Goal: Task Accomplishment & Management: Use online tool/utility

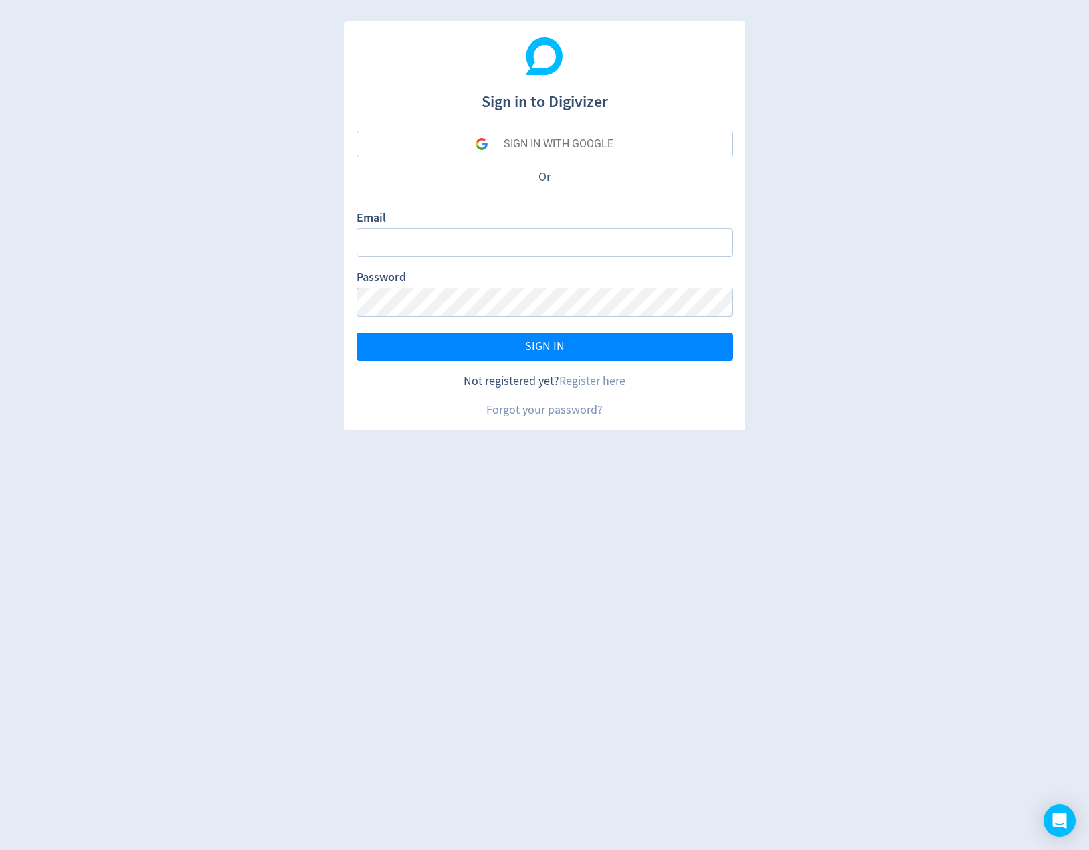
click at [579, 227] on div "Email" at bounding box center [545, 233] width 377 height 48
click at [577, 243] on input "Email" at bounding box center [545, 242] width 377 height 29
type input "[PERSON_NAME][EMAIL_ADDRESS][PERSON_NAME][DOMAIN_NAME]"
drag, startPoint x: 504, startPoint y: 345, endPoint x: 1049, endPoint y: 470, distance: 559.4
click at [504, 345] on button "SIGN IN" at bounding box center [545, 347] width 377 height 28
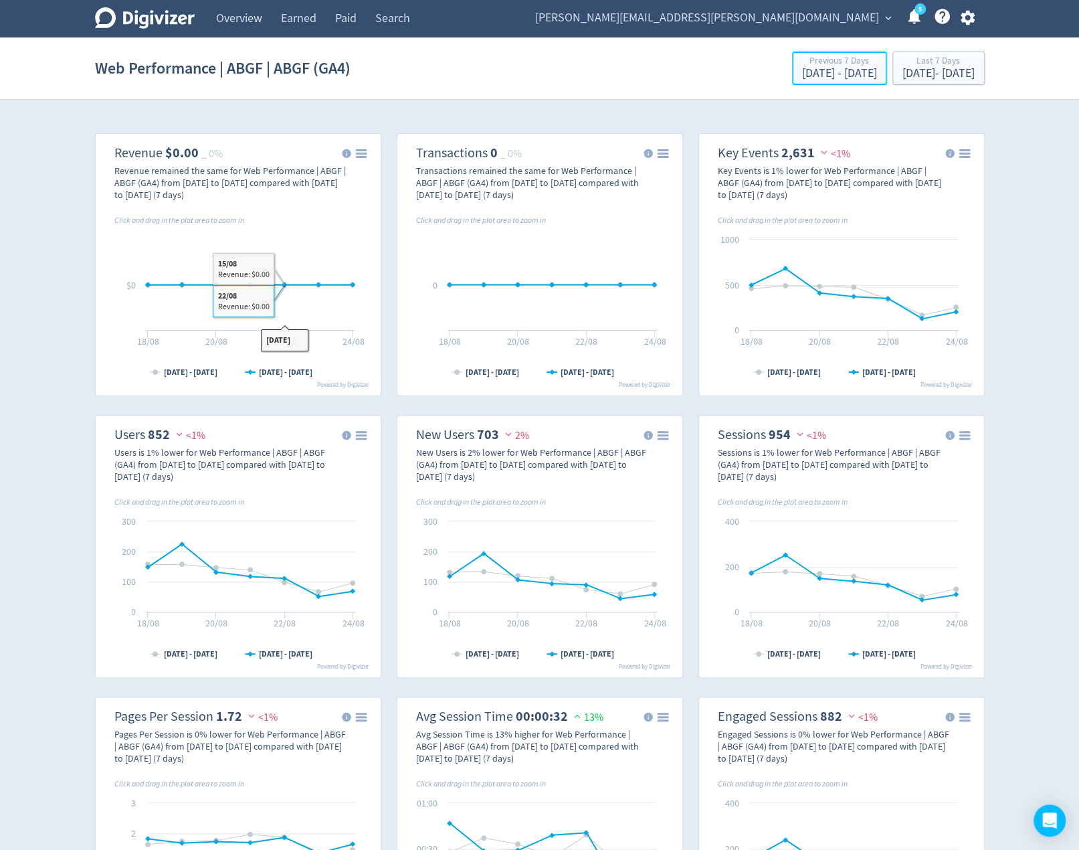
click at [802, 65] on div "Previous 7 Days" at bounding box center [839, 61] width 75 height 11
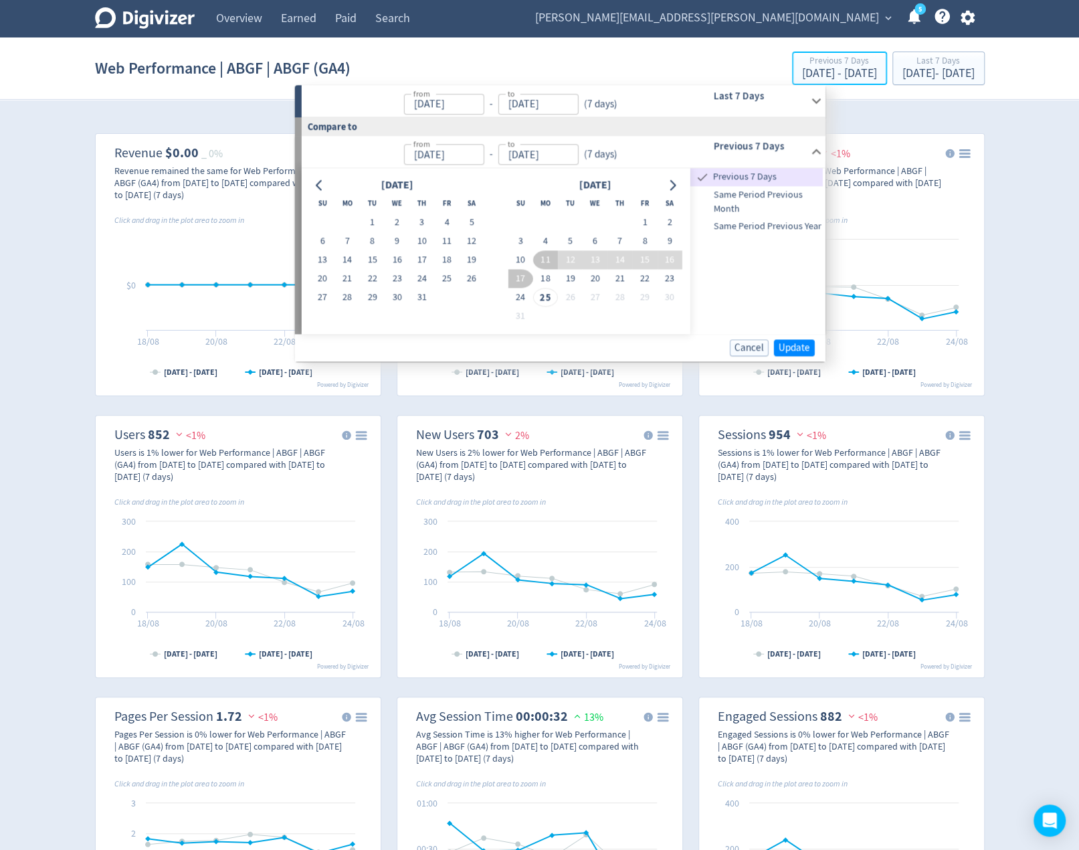
type input "[DATE]"
click at [377, 219] on button "1" at bounding box center [372, 222] width 25 height 19
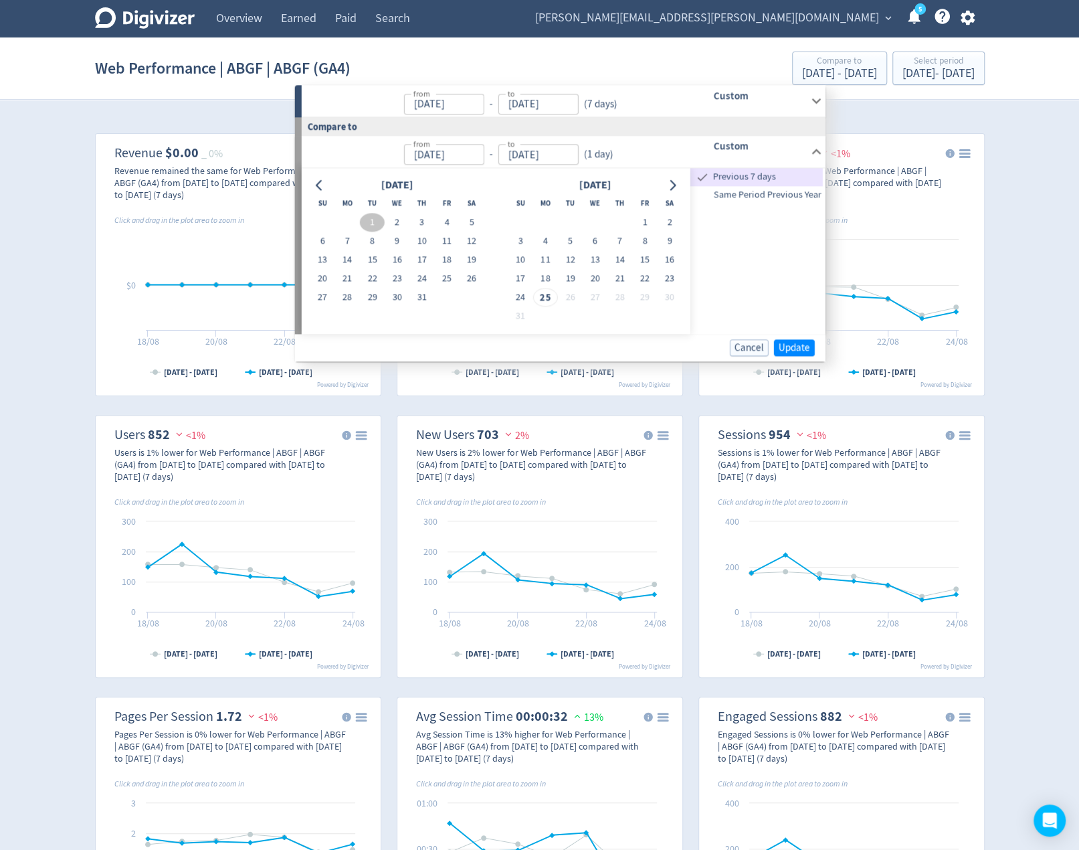
type input "[DATE]"
click at [423, 298] on button "31" at bounding box center [421, 297] width 25 height 19
type input "[DATE]"
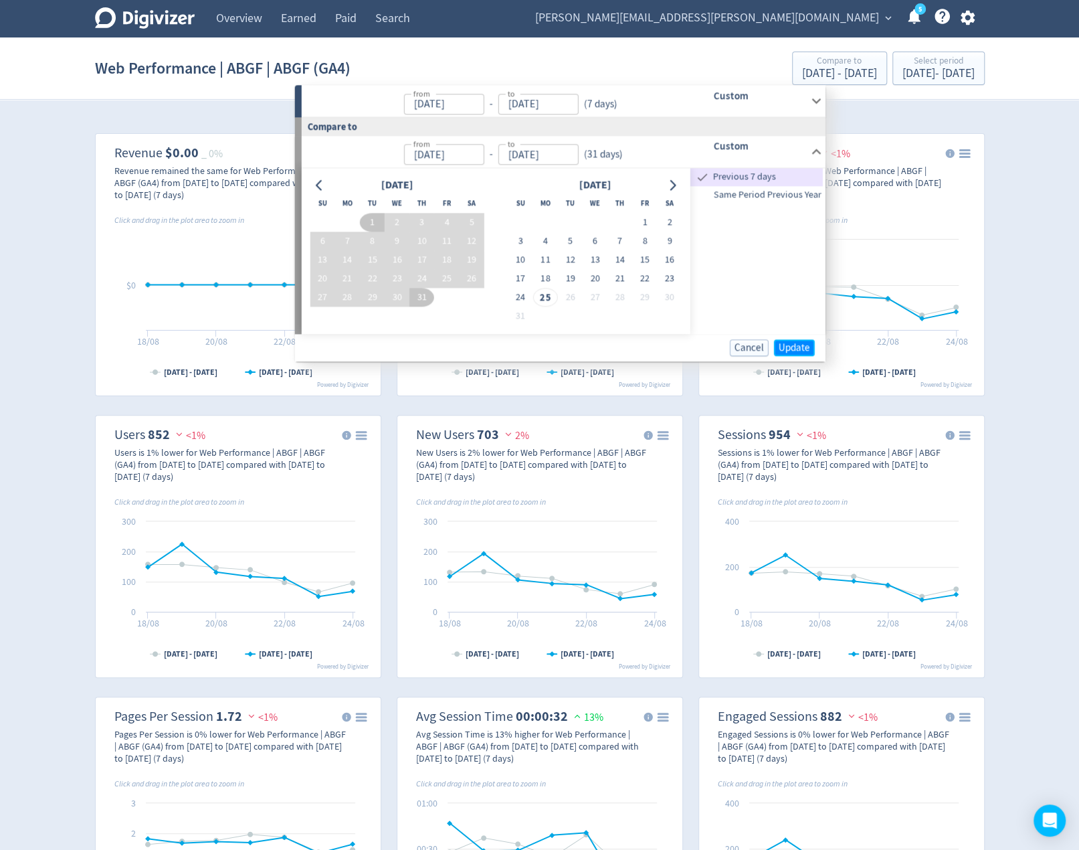
click at [800, 345] on span "Update" at bounding box center [794, 348] width 31 height 10
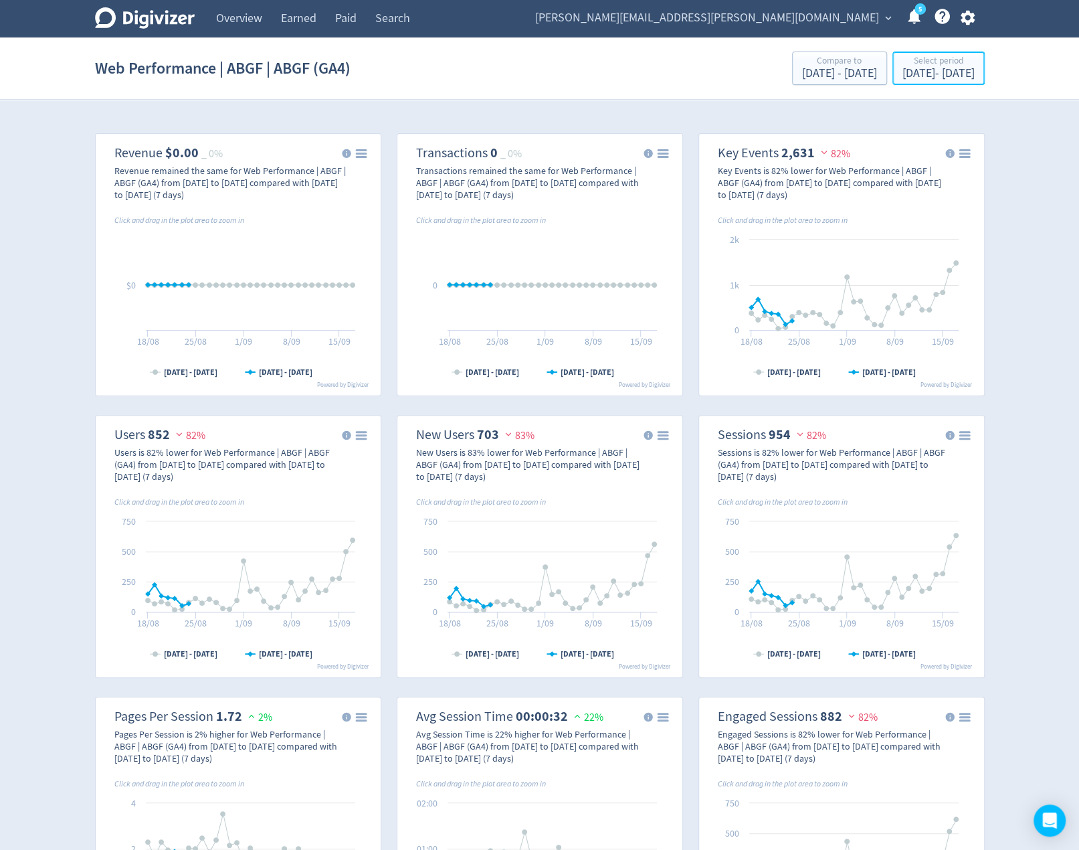
click at [924, 73] on div "[DATE] - [DATE]" at bounding box center [939, 74] width 72 height 12
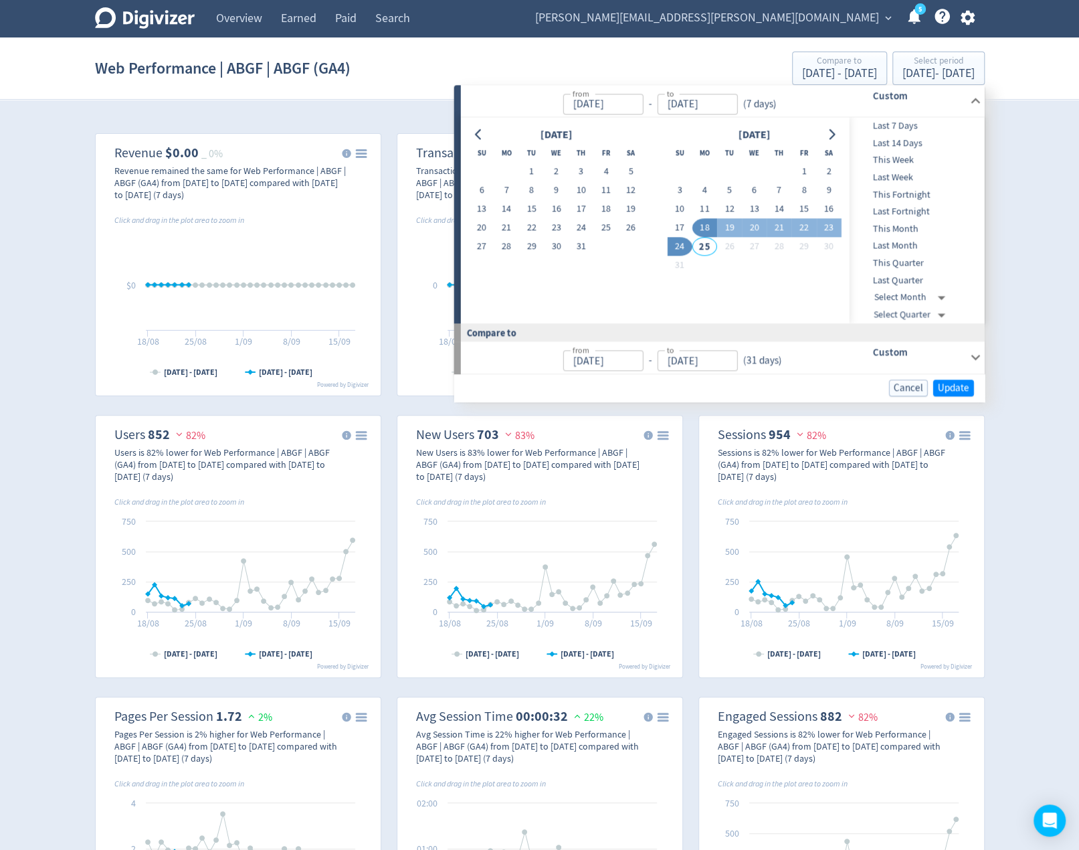
drag, startPoint x: 529, startPoint y: 169, endPoint x: 579, endPoint y: 217, distance: 70.5
click at [529, 169] on button "1" at bounding box center [531, 172] width 25 height 19
type input "[DATE]"
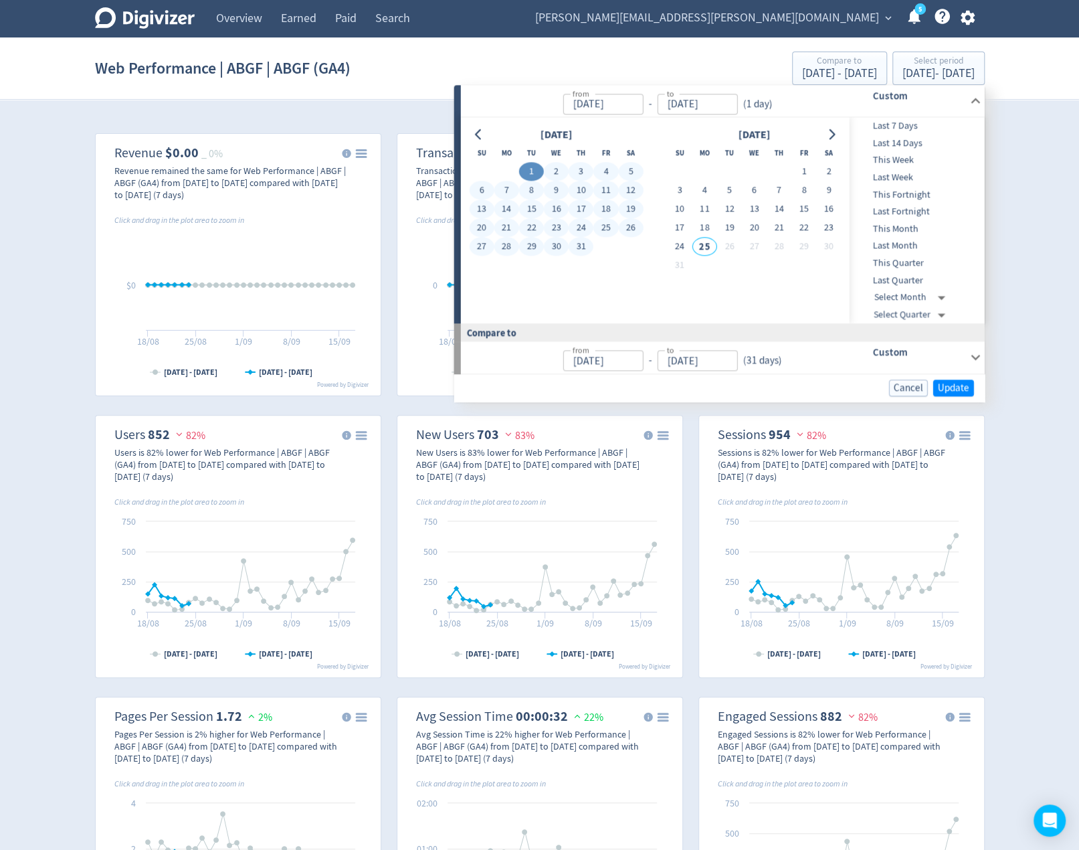
click at [582, 247] on button "31" at bounding box center [581, 247] width 25 height 19
type input "[DATE]"
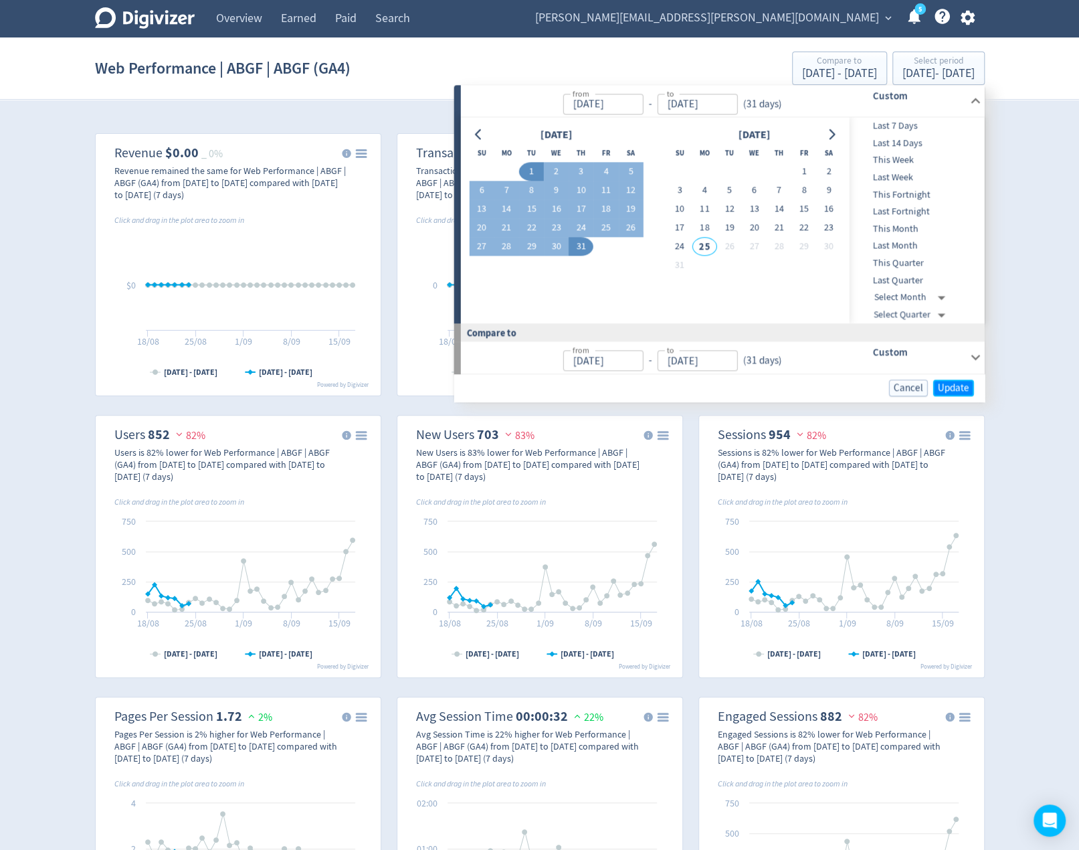
click at [967, 389] on span "Update" at bounding box center [953, 388] width 31 height 10
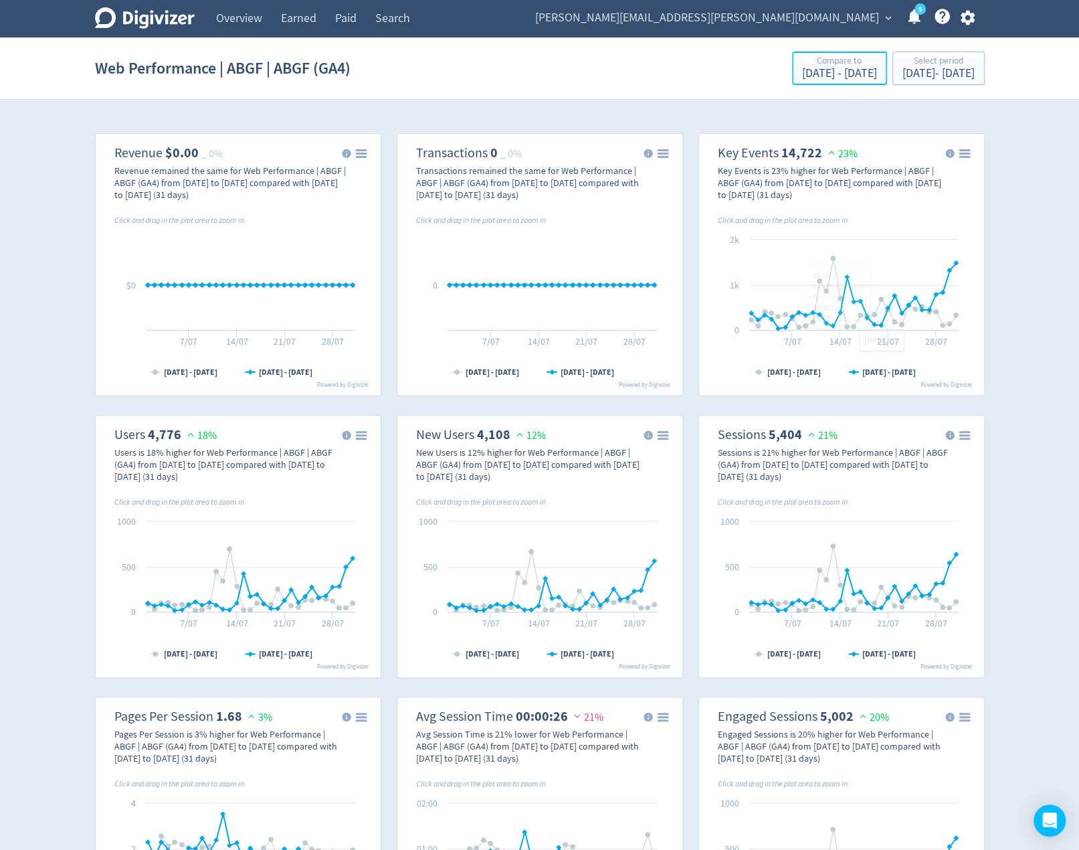
click at [802, 63] on div "Compare to" at bounding box center [839, 61] width 75 height 11
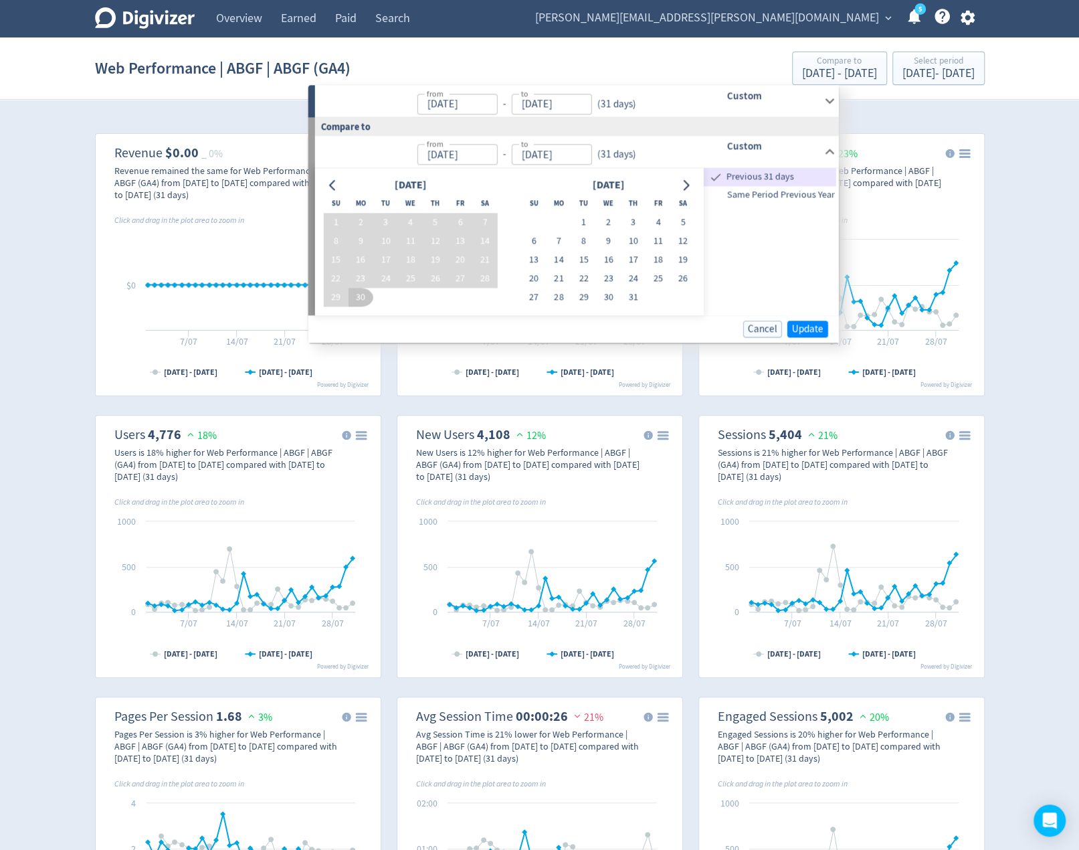
click at [335, 181] on icon "Go to previous month" at bounding box center [333, 184] width 11 height 11
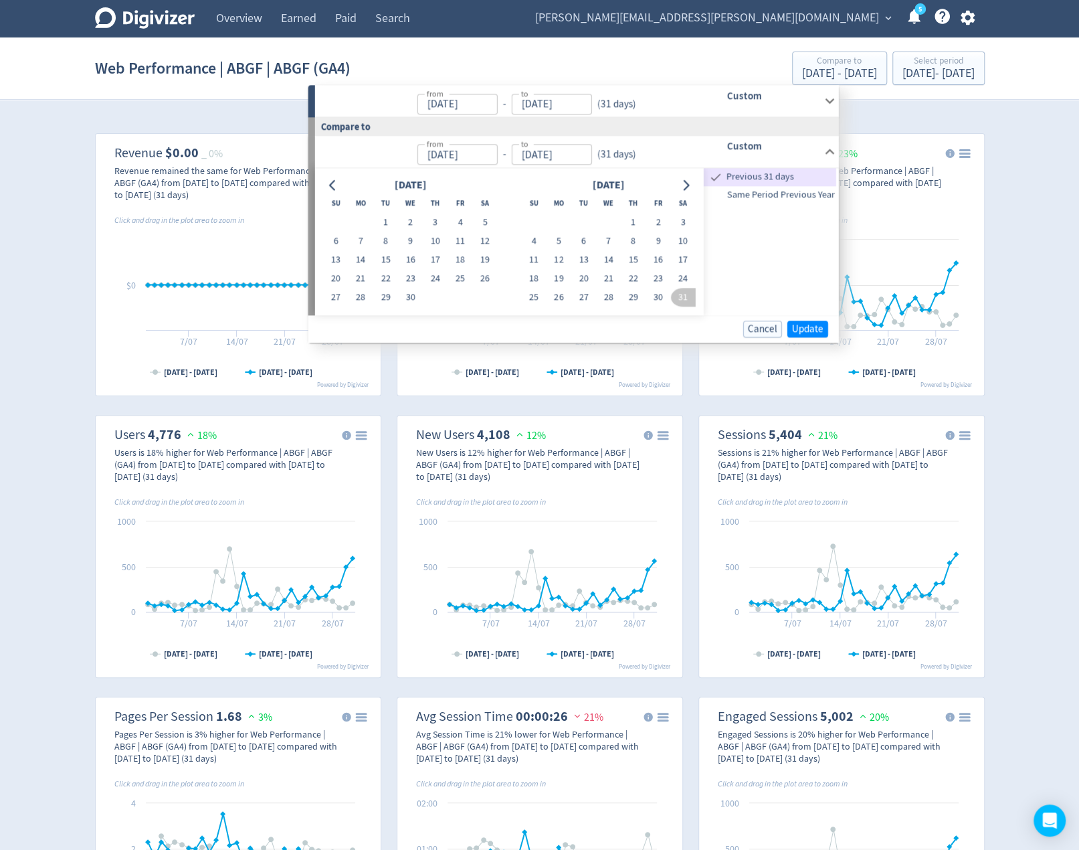
click at [333, 182] on icon "Go to previous month" at bounding box center [333, 184] width 11 height 11
click at [333, 182] on icon "Go to previous month" at bounding box center [332, 185] width 6 height 11
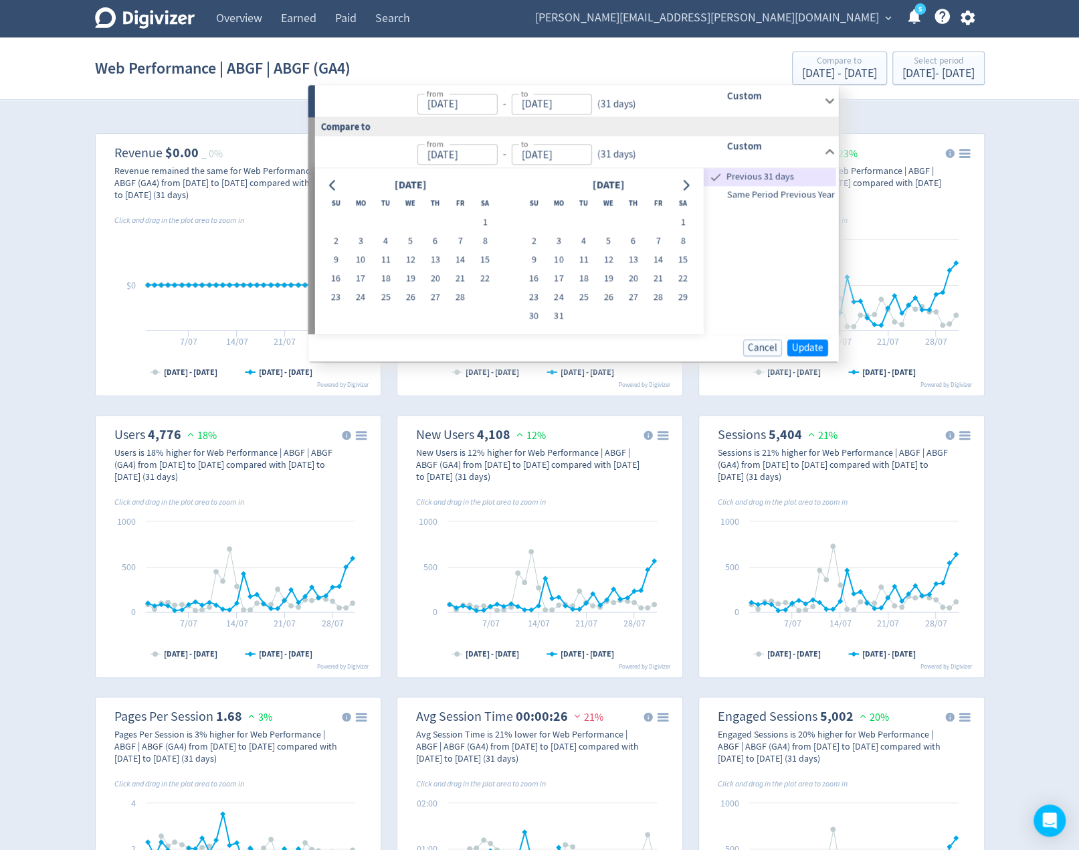
click at [333, 182] on icon "Go to previous month" at bounding box center [332, 185] width 6 height 11
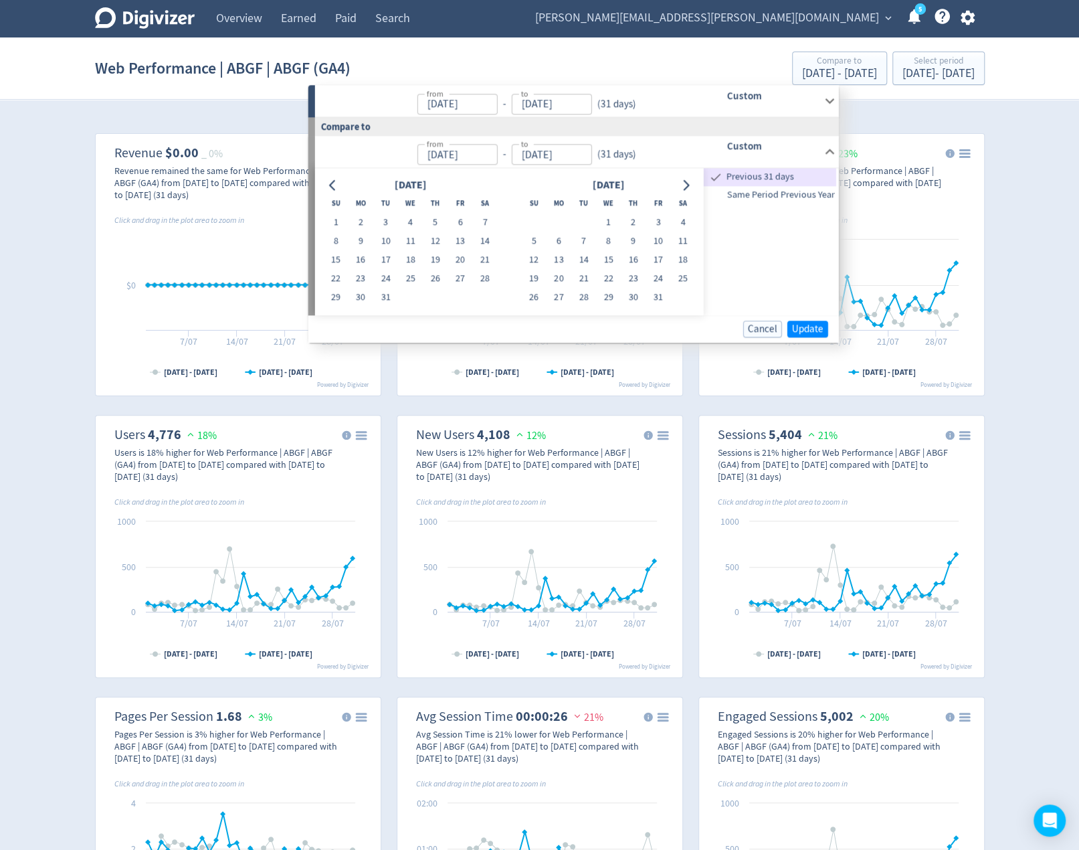
click at [333, 182] on icon "Go to previous month" at bounding box center [332, 185] width 6 height 11
click at [333, 183] on icon "Go to previous month" at bounding box center [333, 184] width 11 height 11
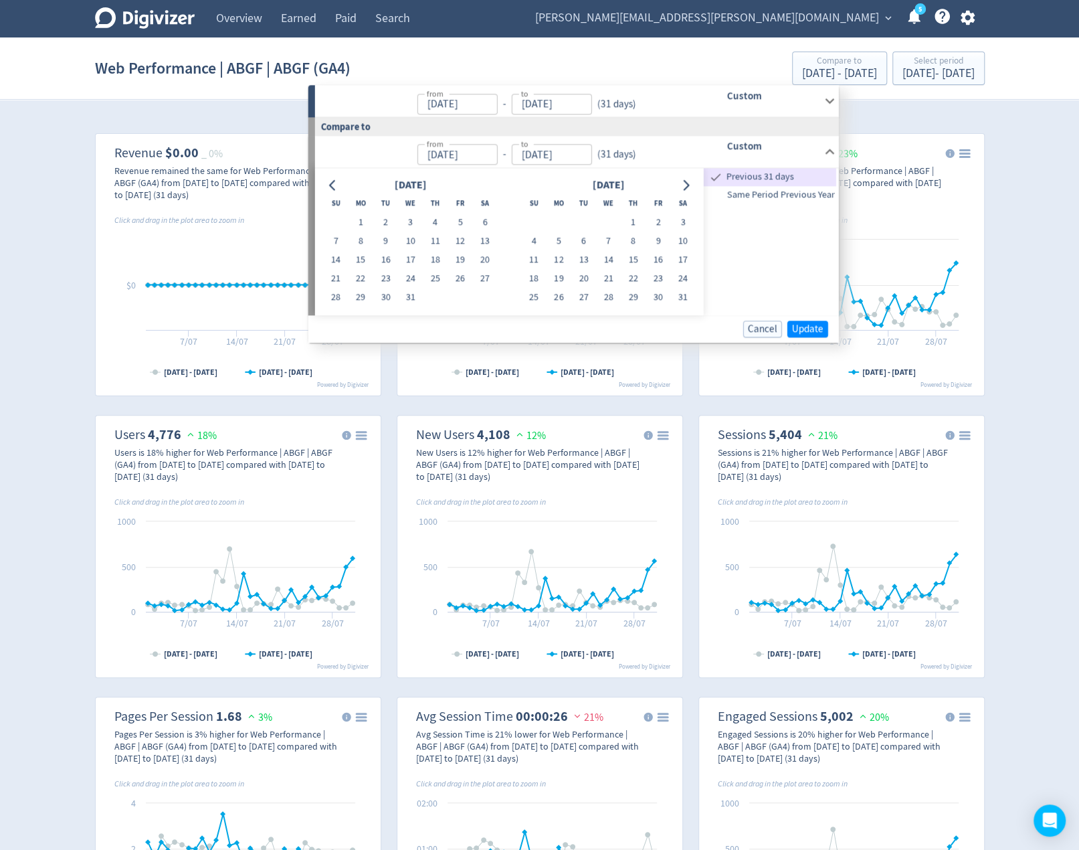
click at [361, 220] on button "1" at bounding box center [360, 222] width 25 height 19
type input "[DATE]"
click at [413, 300] on button "31" at bounding box center [410, 297] width 25 height 19
type input "[DATE]"
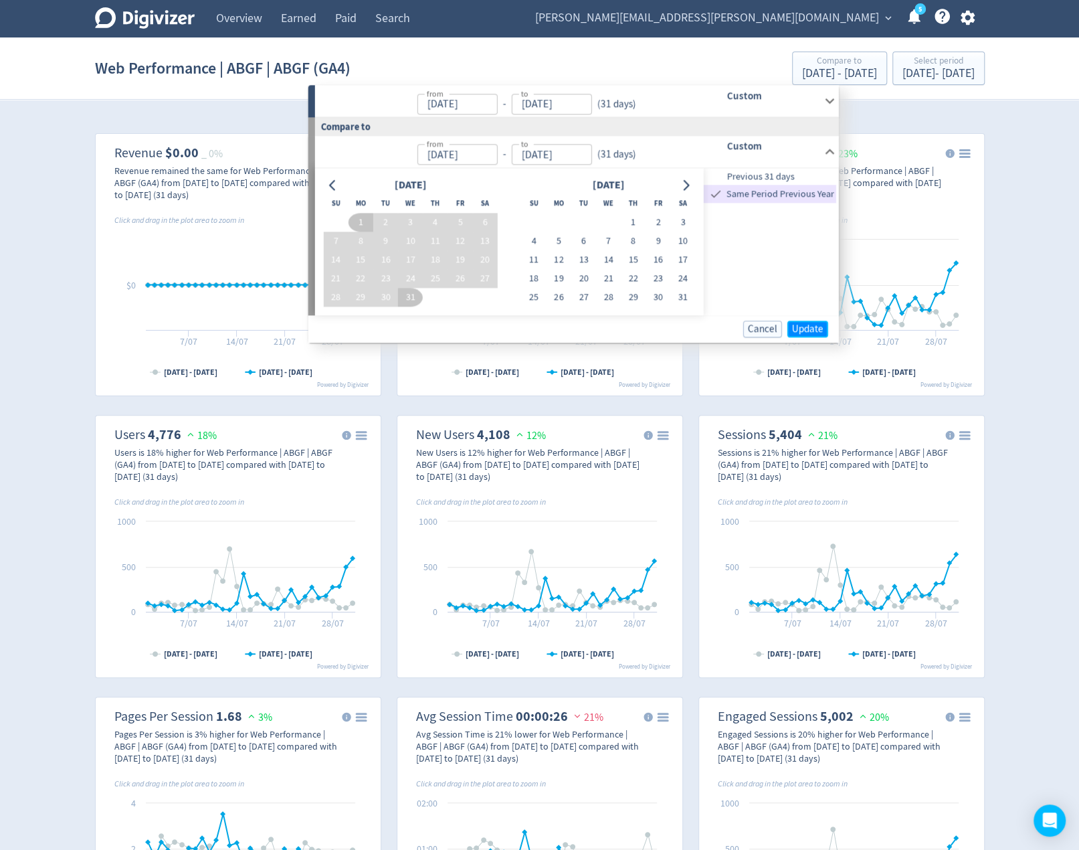
click at [810, 320] on button "Update" at bounding box center [807, 328] width 41 height 17
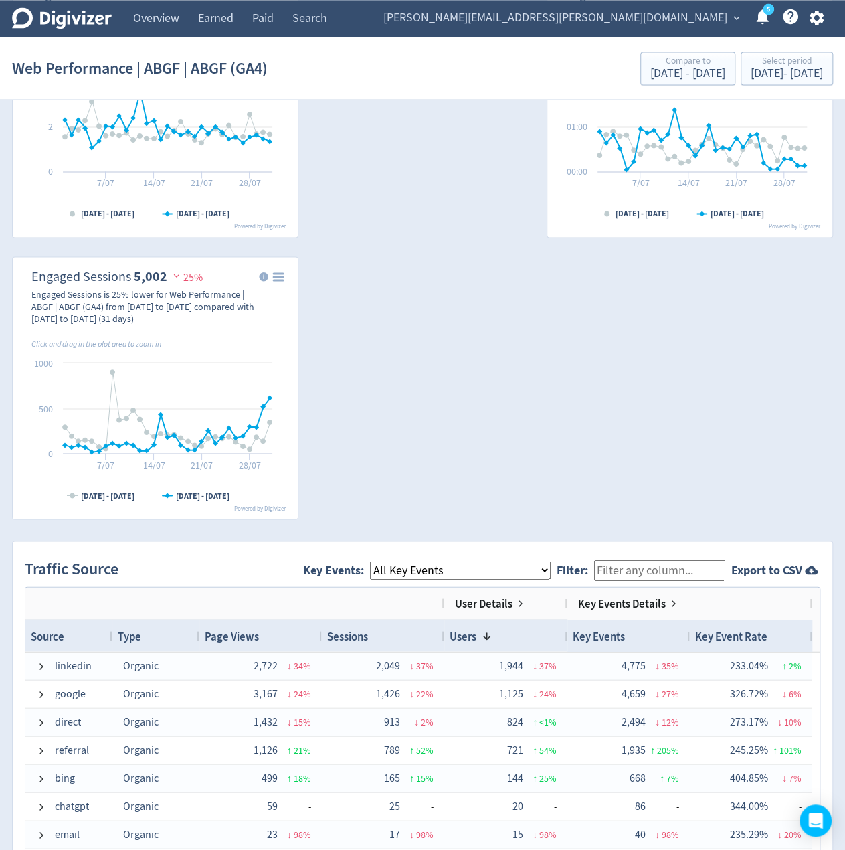
scroll to position [1271, 0]
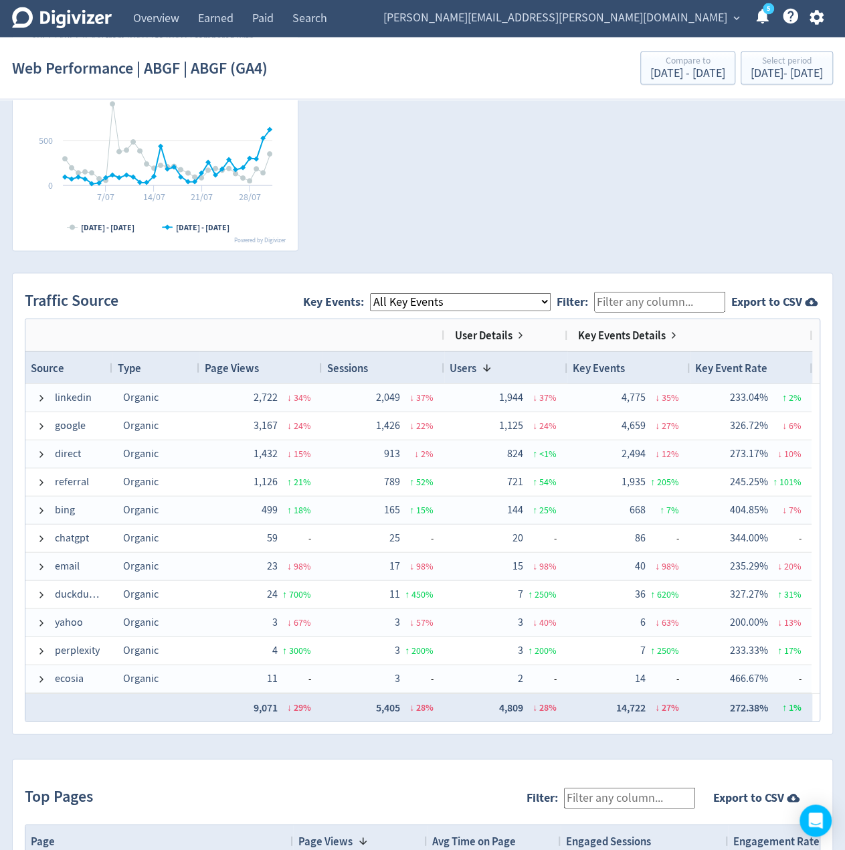
click at [491, 304] on select "All Key Events eCommerce session_start page_view start_application_form" at bounding box center [460, 302] width 181 height 18
drag, startPoint x: 439, startPoint y: 225, endPoint x: 434, endPoint y: 229, distance: 7.1
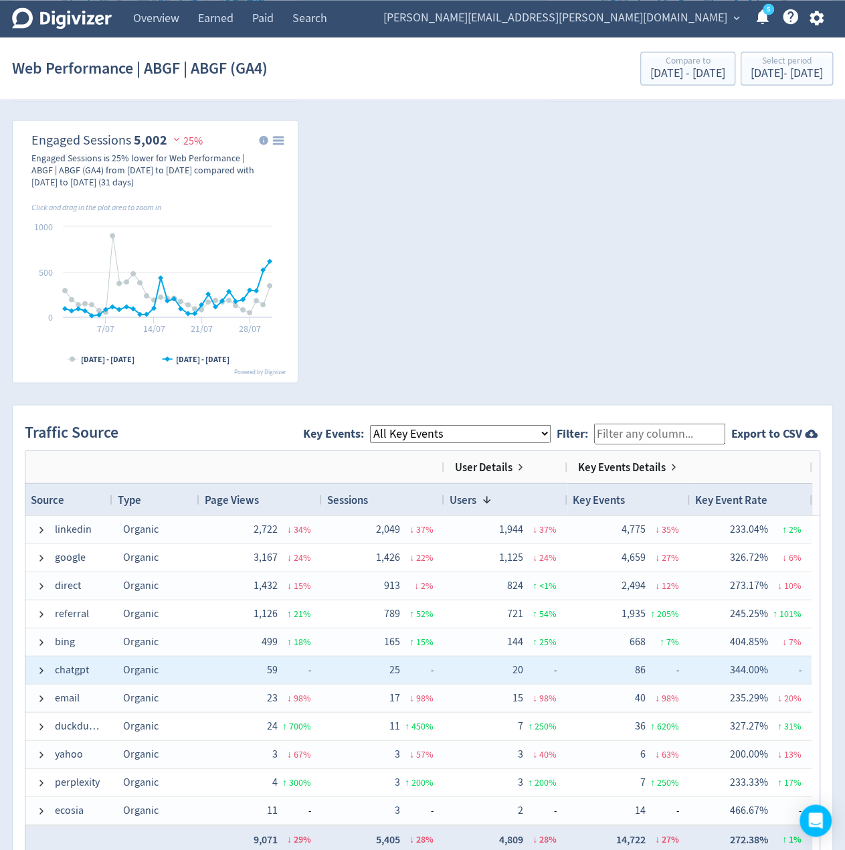
scroll to position [1125, 0]
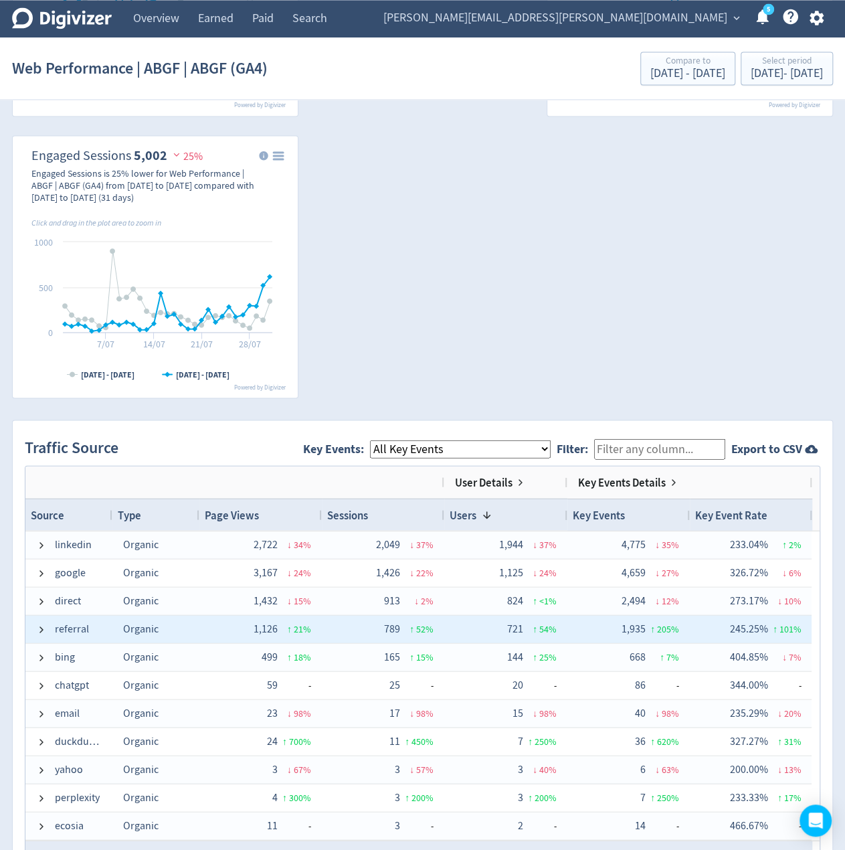
click at [34, 623] on div "referral" at bounding box center [68, 628] width 87 height 27
click at [37, 628] on span at bounding box center [41, 629] width 11 height 11
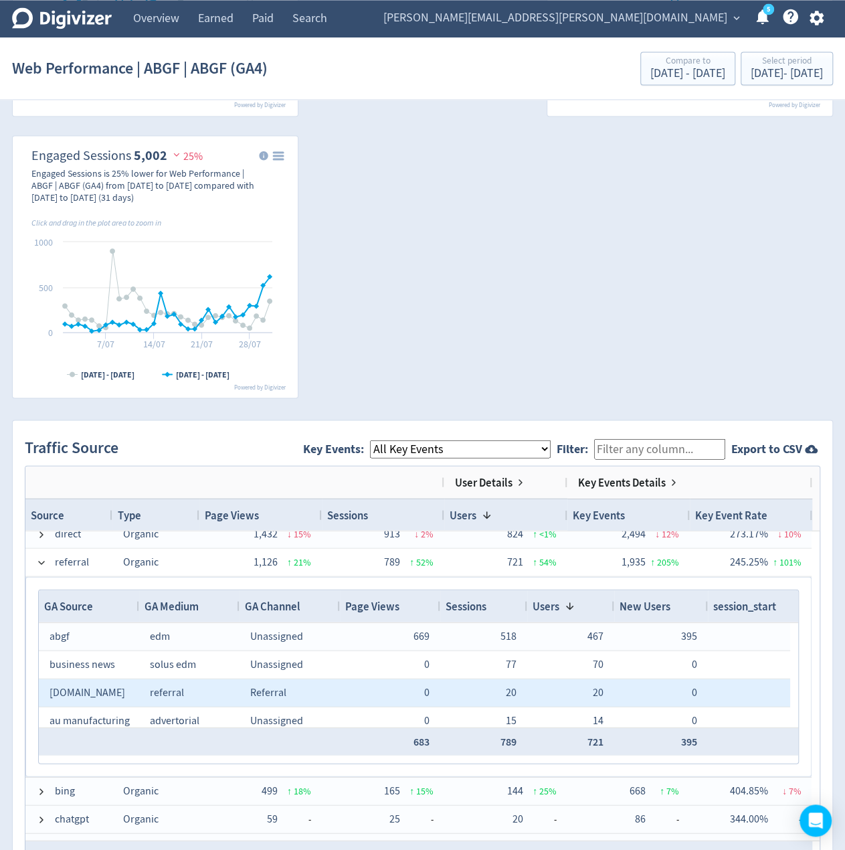
scroll to position [0, 0]
